Goal: Find specific page/section: Find specific page/section

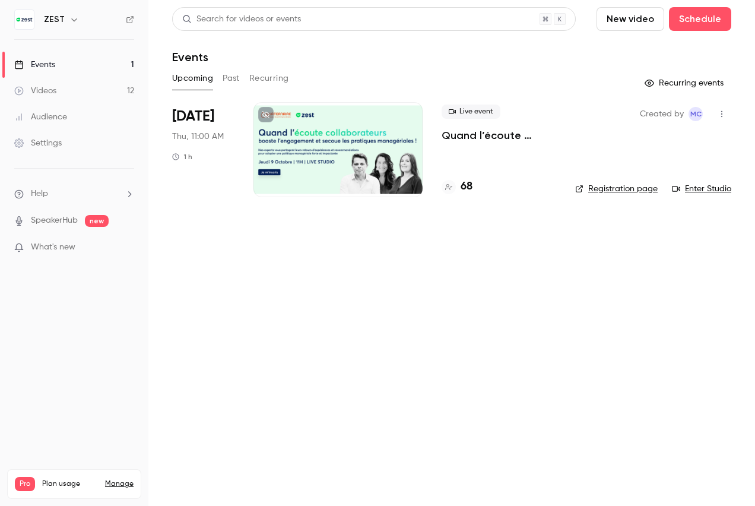
click at [339, 154] on div at bounding box center [338, 149] width 169 height 95
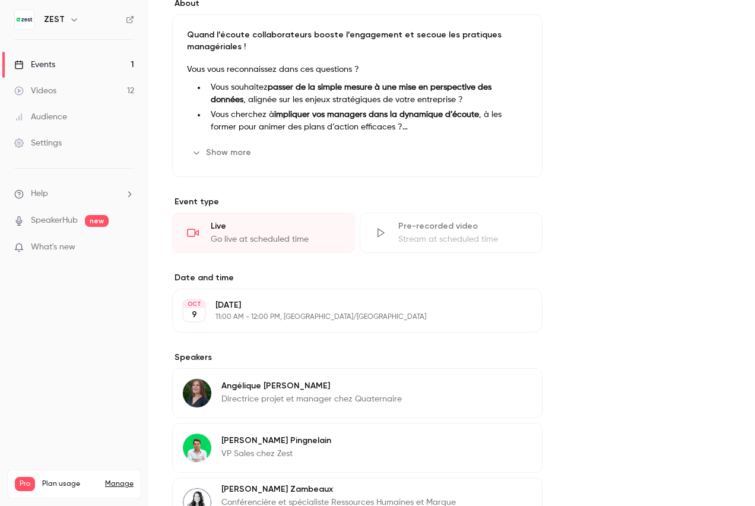
scroll to position [356, 0]
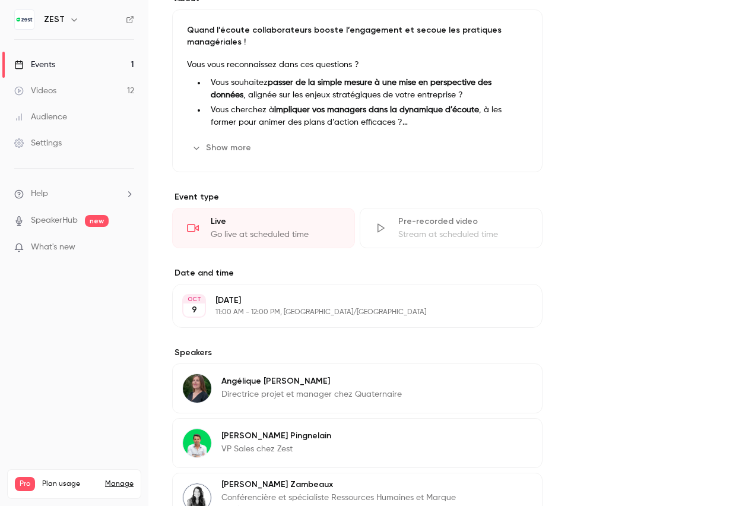
click at [201, 151] on icon "button" at bounding box center [197, 148] width 10 height 10
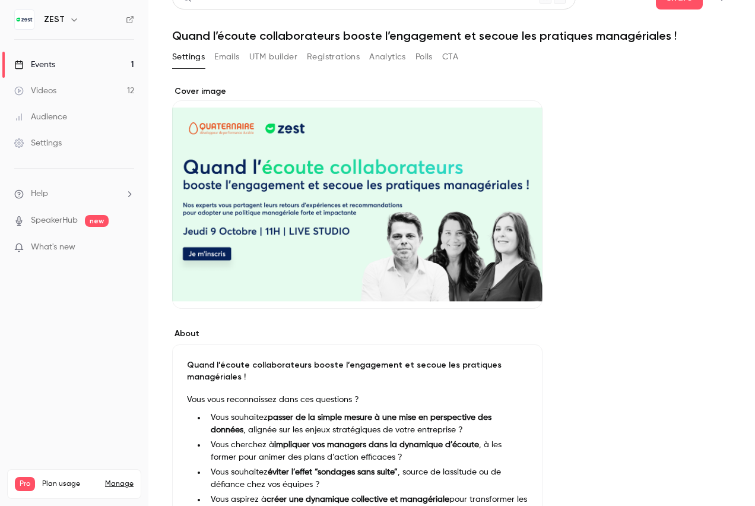
scroll to position [0, 0]
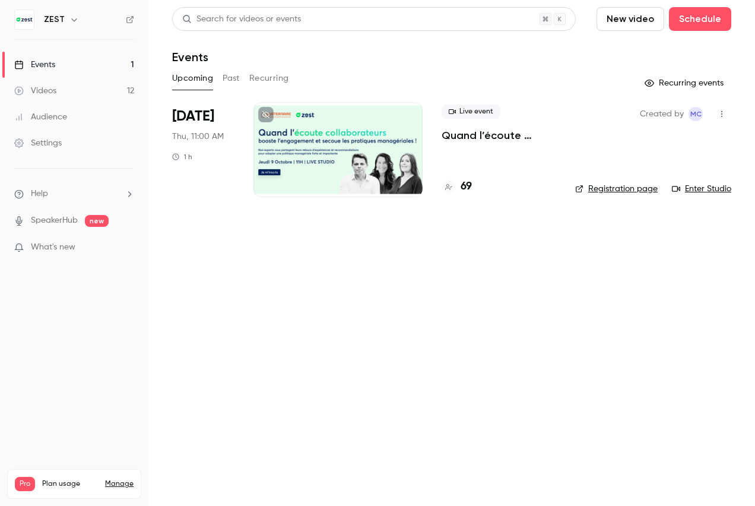
click at [466, 185] on h4 "69" at bounding box center [466, 187] width 11 height 16
